Goal: Task Accomplishment & Management: Manage account settings

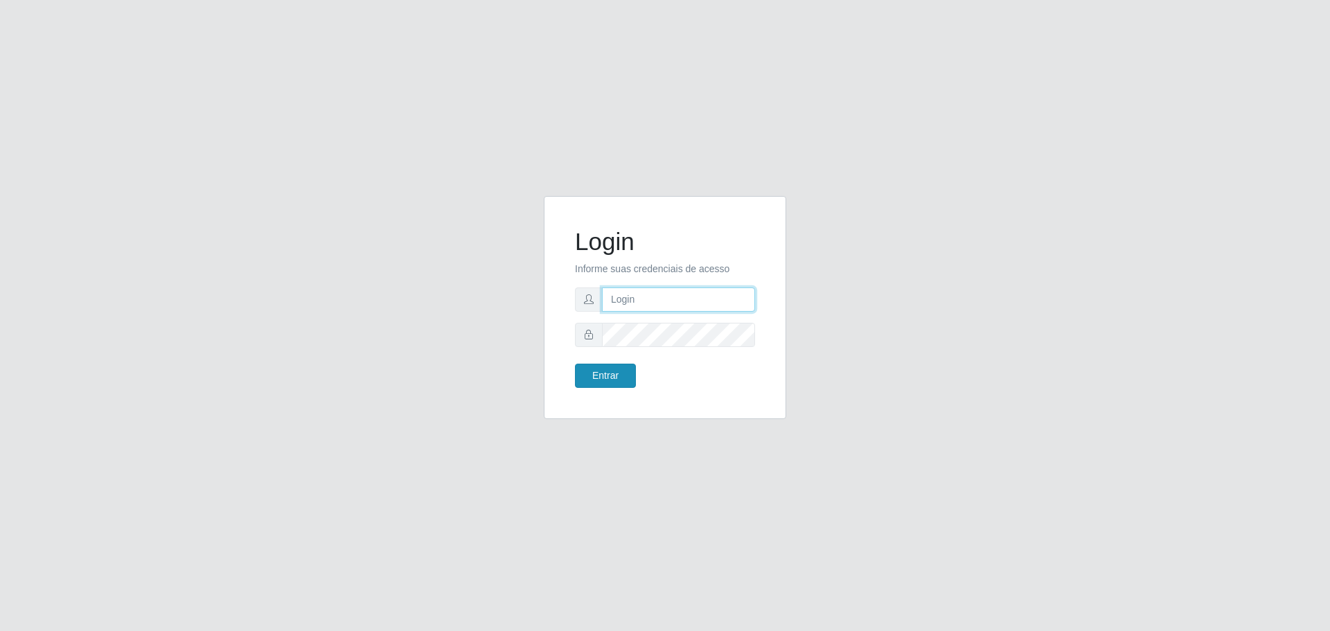
type input "[EMAIL_ADDRESS][DOMAIN_NAME]"
click at [592, 373] on button "Entrar" at bounding box center [605, 376] width 61 height 24
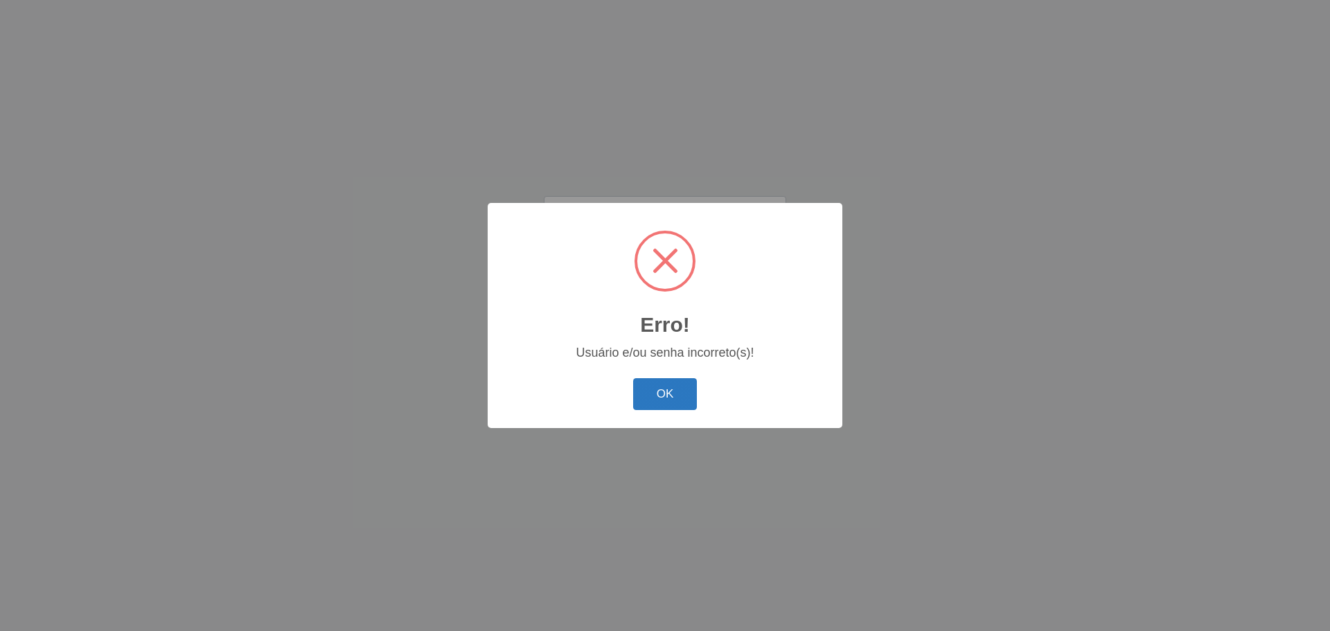
click at [696, 408] on div "OK Cancel" at bounding box center [664, 393] width 327 height 39
click at [670, 394] on button "OK" at bounding box center [665, 394] width 64 height 33
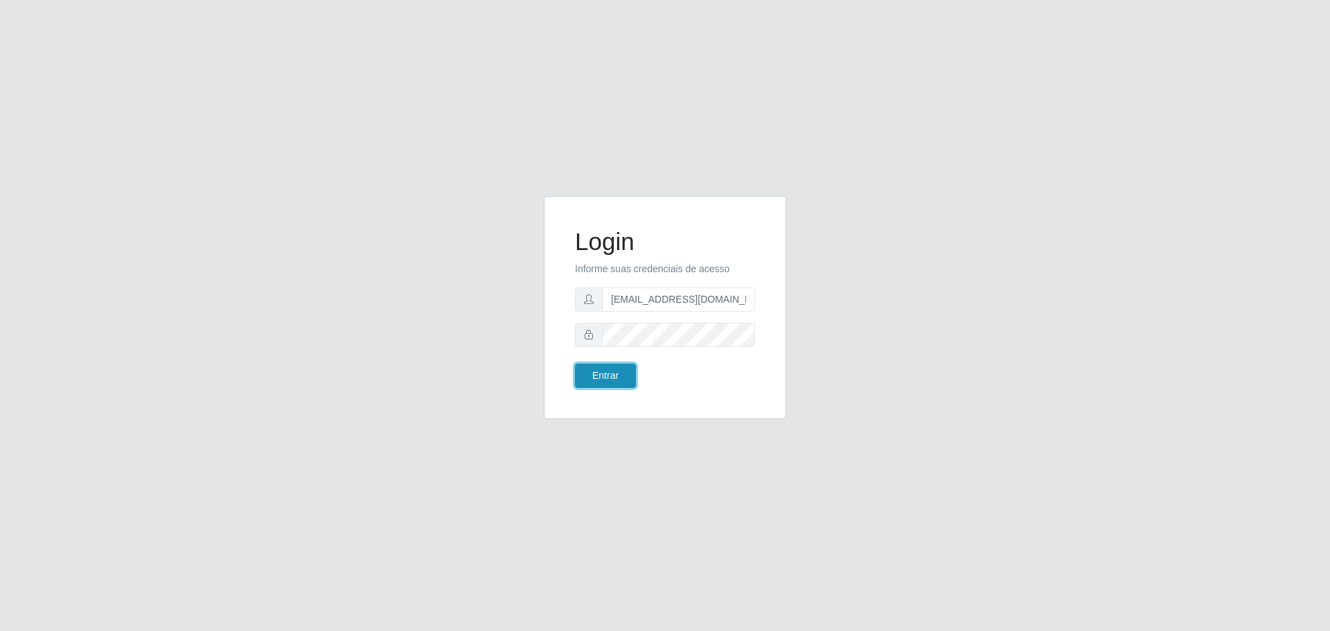
click at [593, 380] on button "Entrar" at bounding box center [605, 376] width 61 height 24
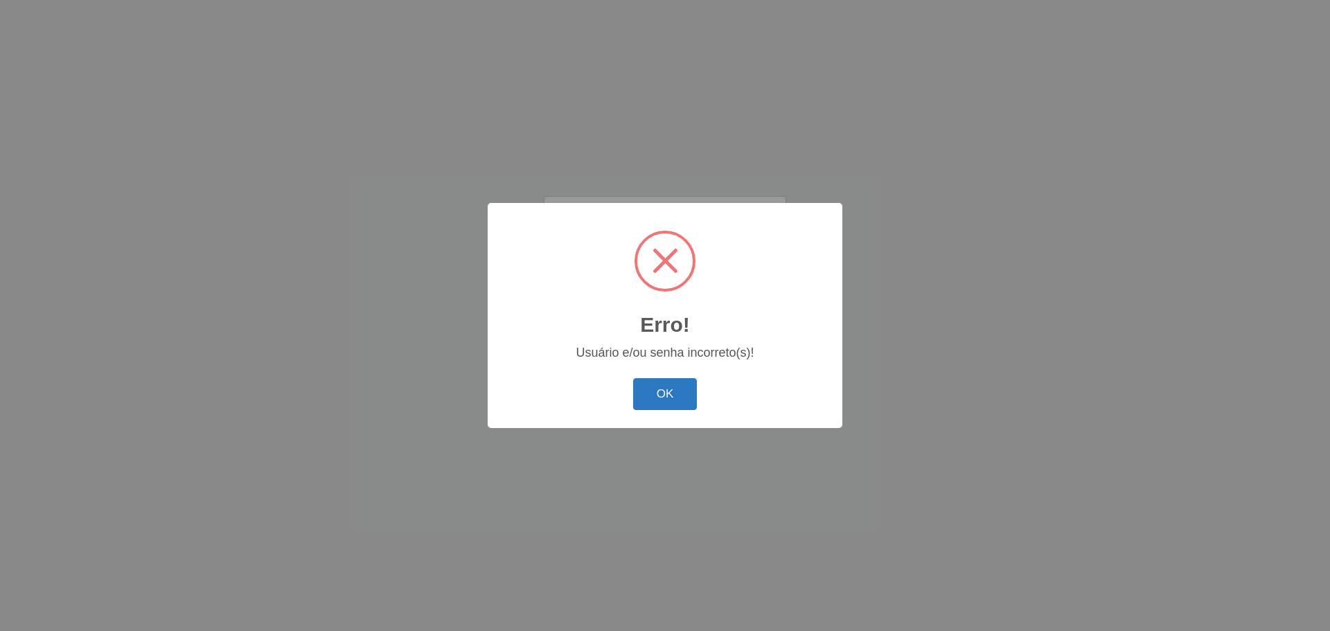
click at [668, 386] on button "OK" at bounding box center [665, 394] width 64 height 33
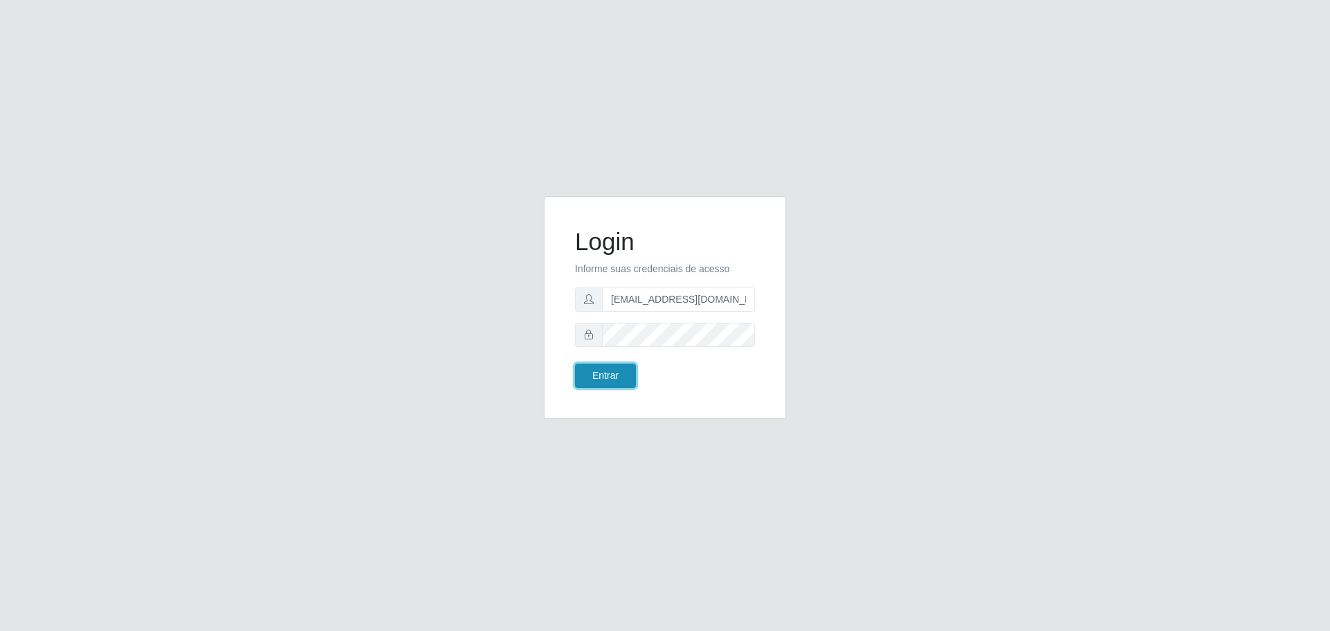
click at [610, 377] on button "Entrar" at bounding box center [605, 376] width 61 height 24
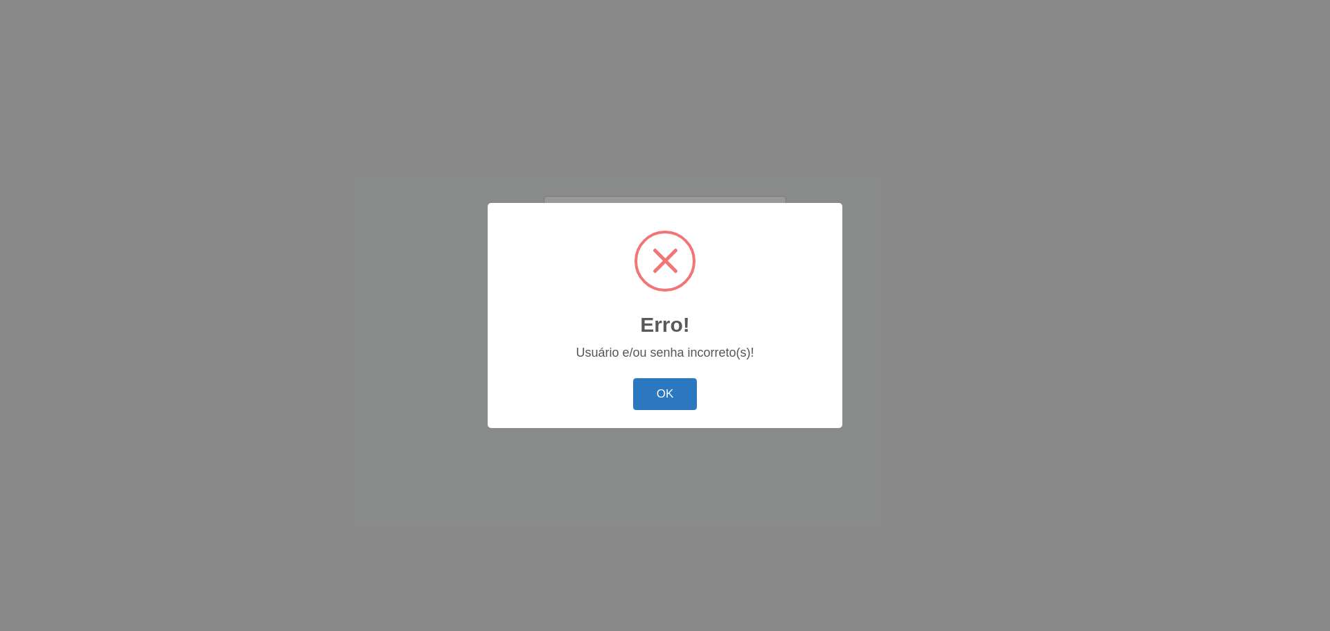
click at [643, 393] on button "OK" at bounding box center [665, 394] width 64 height 33
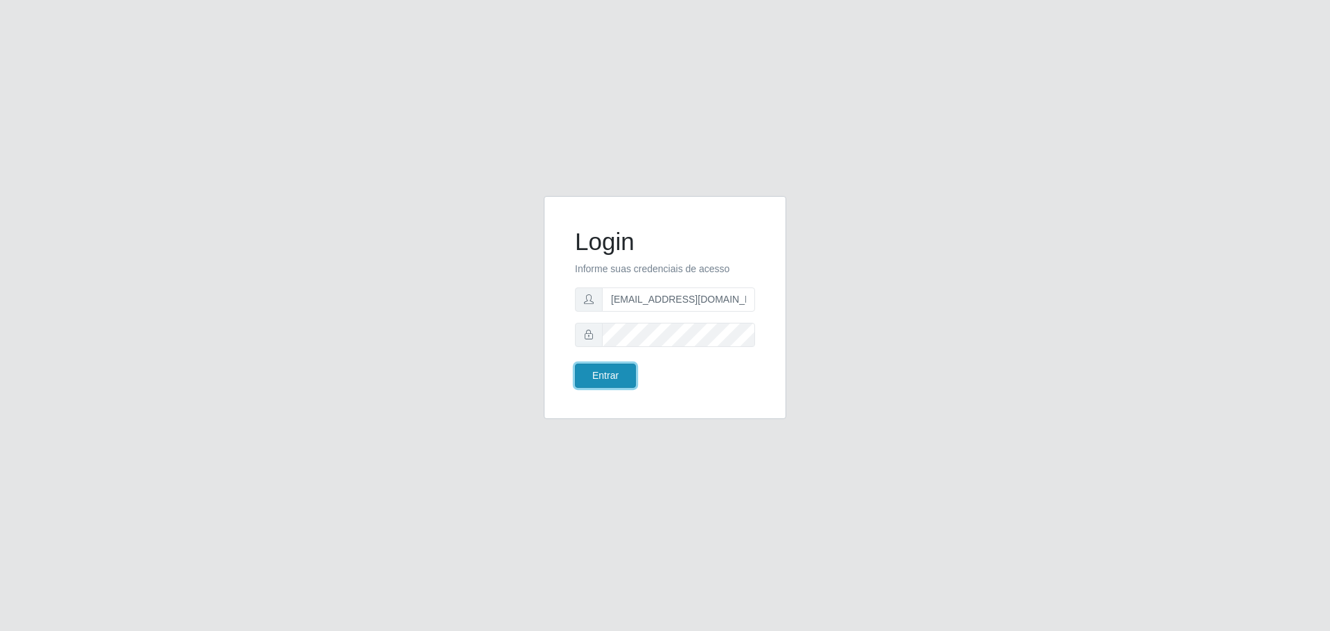
click at [619, 377] on button "Entrar" at bounding box center [605, 376] width 61 height 24
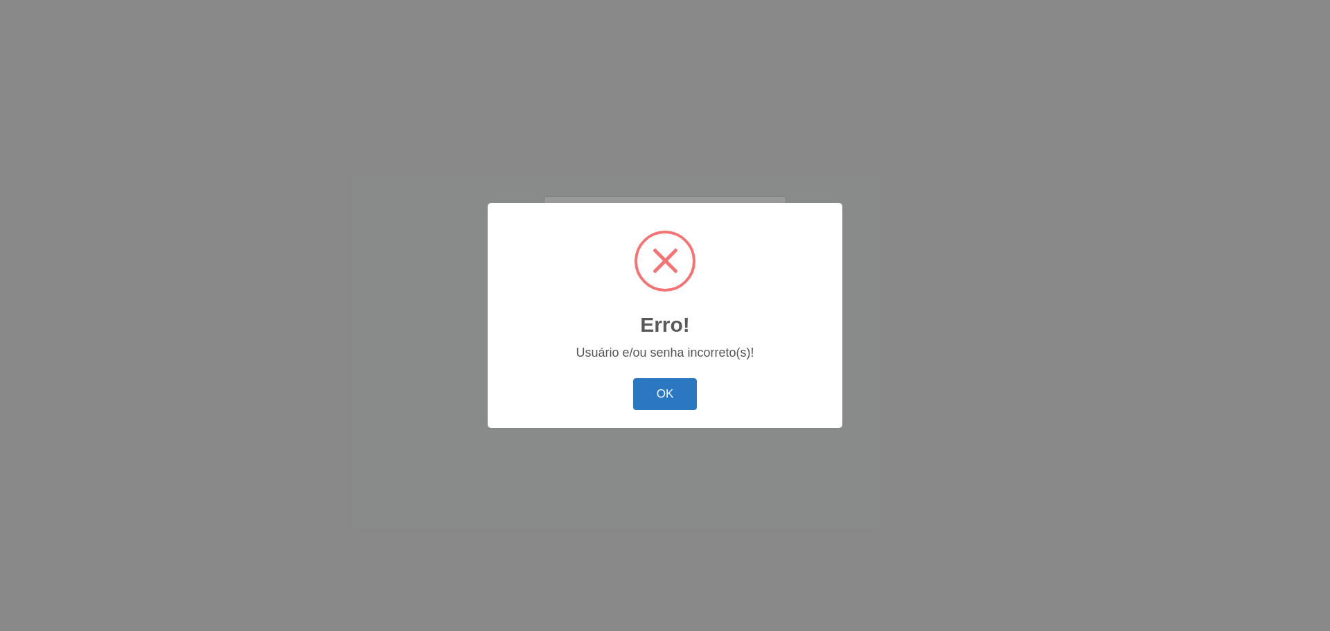
click at [646, 390] on button "OK" at bounding box center [665, 394] width 64 height 33
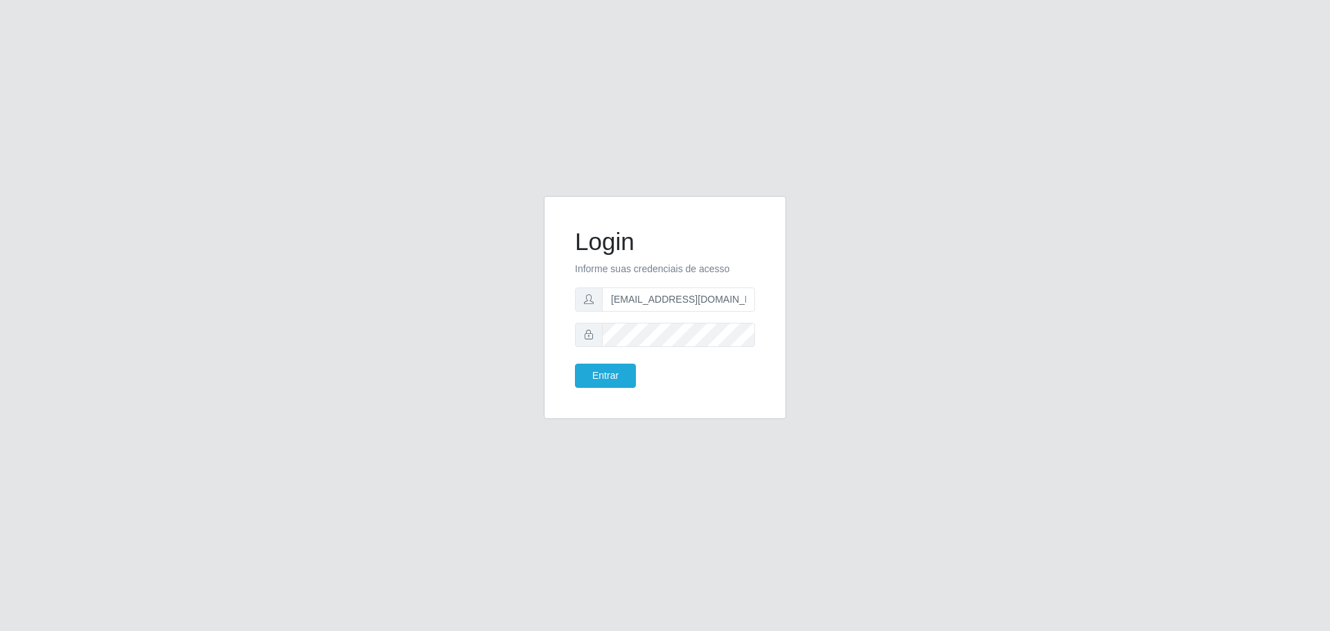
click at [588, 335] on icon at bounding box center [589, 335] width 10 height 10
click at [607, 383] on button "Entrar" at bounding box center [605, 376] width 61 height 24
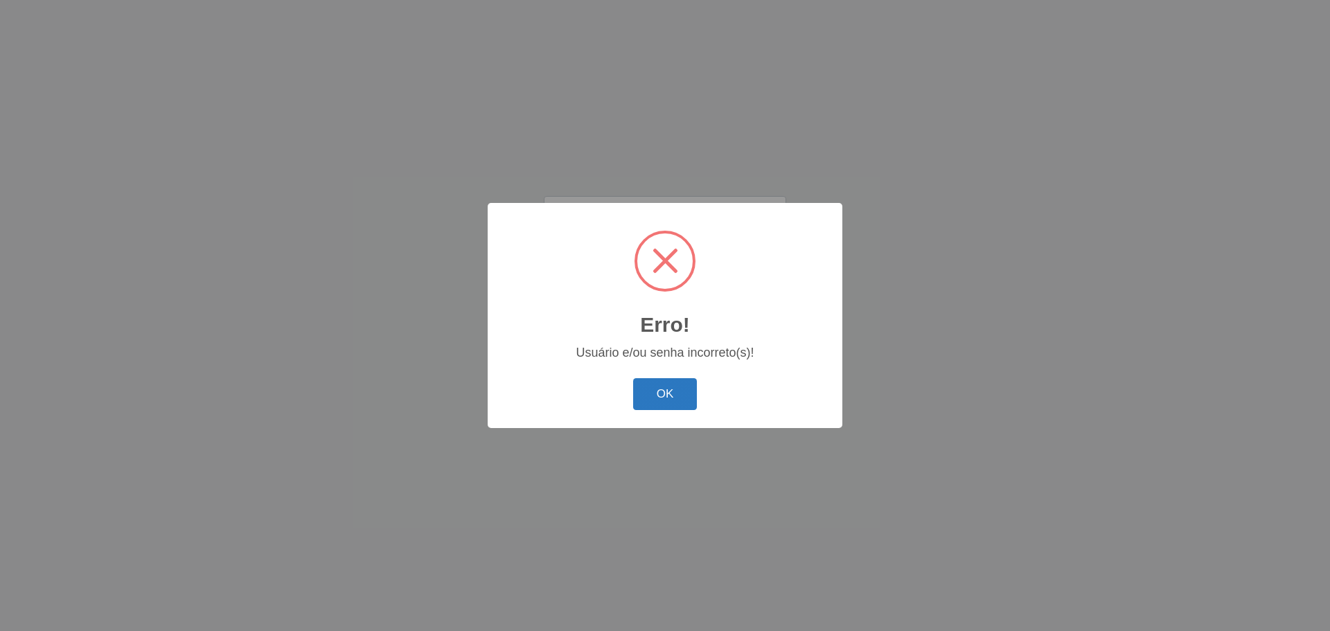
click at [633, 398] on div "OK Cancel" at bounding box center [664, 393] width 327 height 39
click at [634, 398] on button "OK" at bounding box center [665, 394] width 64 height 33
